Goal: Navigation & Orientation: Understand site structure

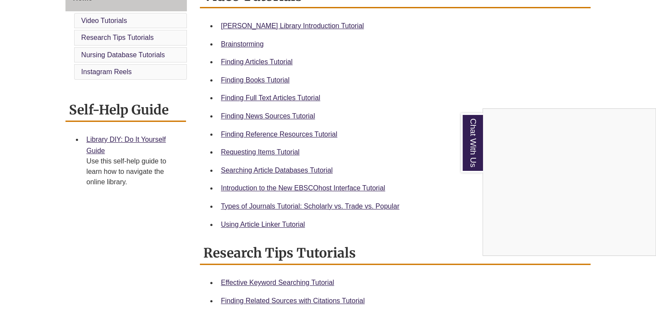
scroll to position [261, 0]
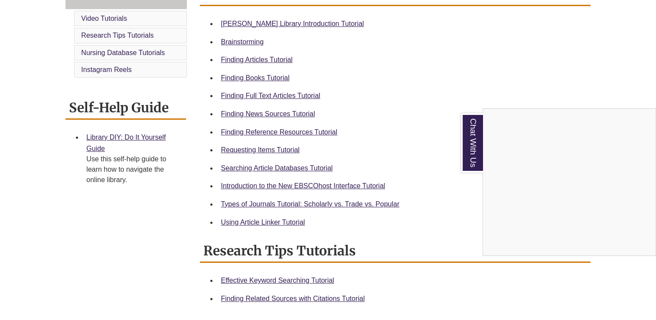
click at [229, 134] on div "Chat With Us" at bounding box center [328, 160] width 656 height 320
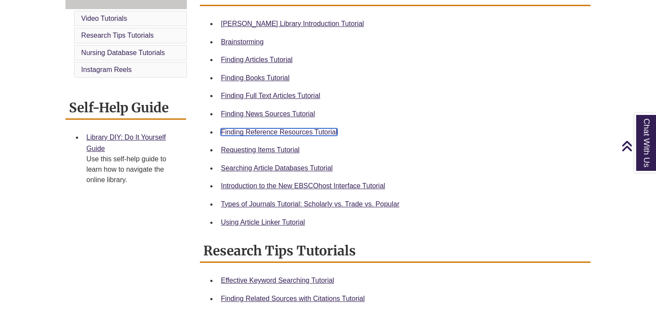
click at [279, 132] on link "Finding Reference Resources Tutorial" at bounding box center [279, 131] width 117 height 7
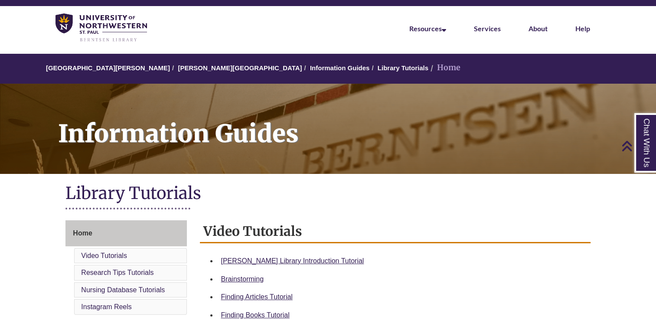
scroll to position [0, 0]
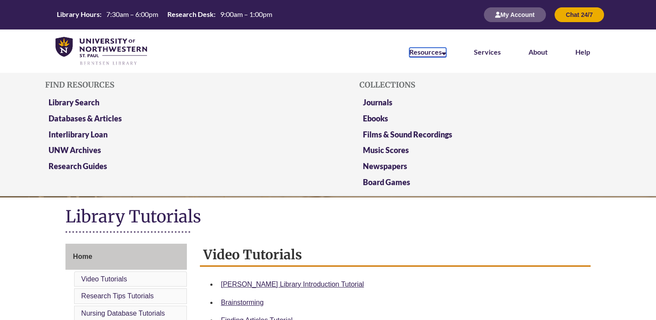
click at [420, 52] on link "Resources" at bounding box center [427, 53] width 37 height 10
click at [69, 167] on link "Research Guides" at bounding box center [78, 166] width 59 height 11
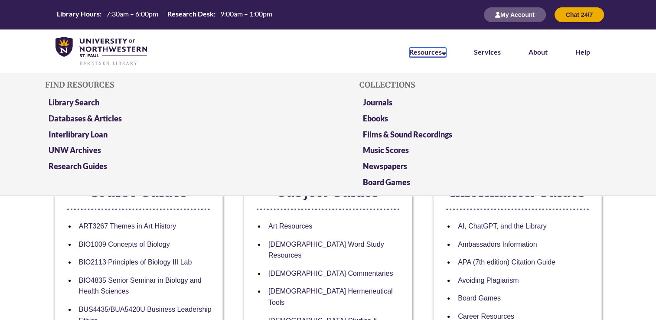
click at [418, 54] on link "Resources" at bounding box center [427, 53] width 37 height 10
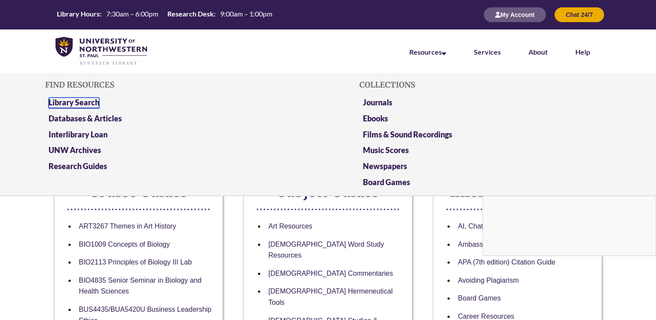
click at [62, 102] on link "Library Search" at bounding box center [74, 103] width 51 height 11
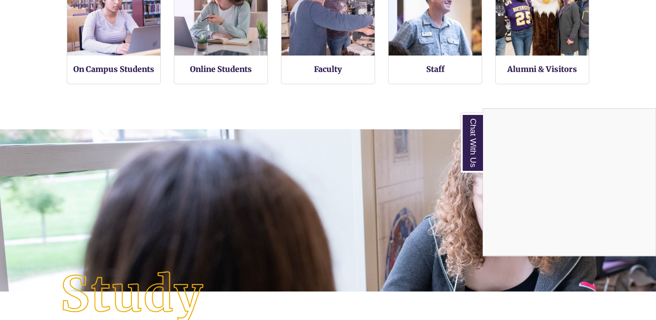
scroll to position [653, 0]
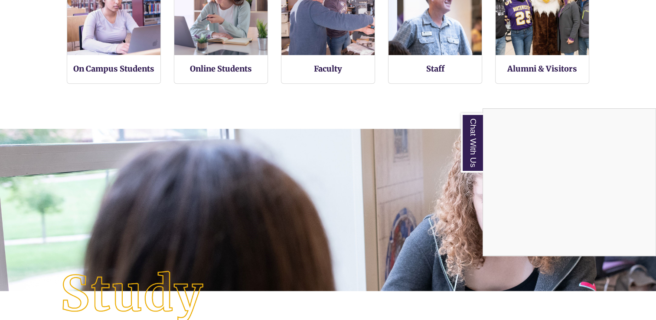
click at [95, 191] on div "Chat With Us" at bounding box center [328, 160] width 656 height 320
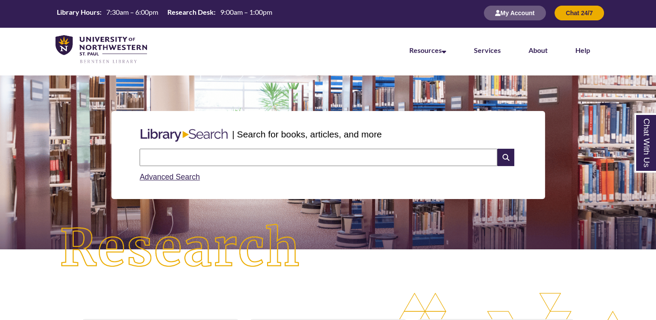
scroll to position [0, 0]
